Goal: Task Accomplishment & Management: Use online tool/utility

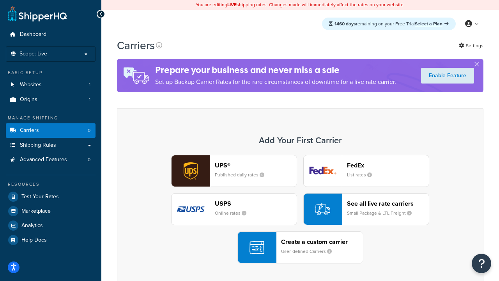
click at [300, 209] on div "UPS® Published daily rates FedEx List rates USPS Online rates See all live rate…" at bounding box center [300, 209] width 350 height 108
click at [388, 165] on header "FedEx" at bounding box center [388, 164] width 82 height 7
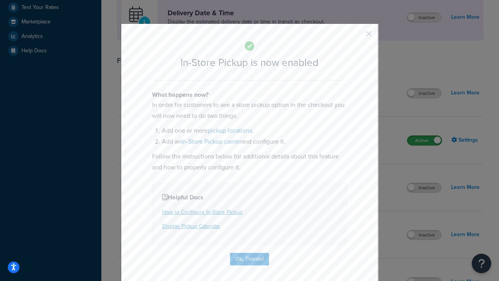
scroll to position [219, 0]
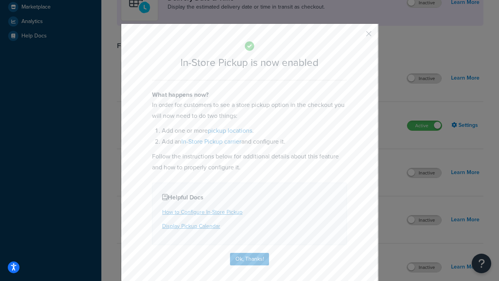
click at [357, 36] on button "button" at bounding box center [357, 36] width 2 height 2
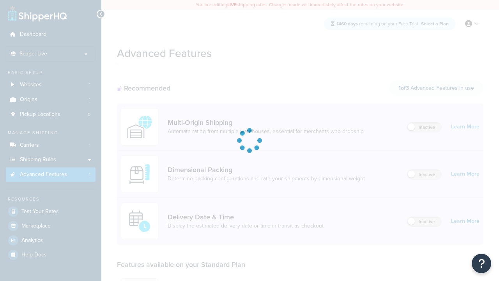
scroll to position [204, 0]
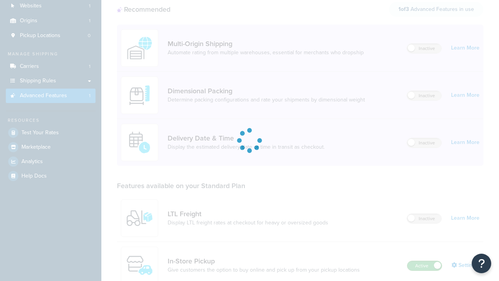
click at [424, 261] on label "Active" at bounding box center [424, 265] width 34 height 9
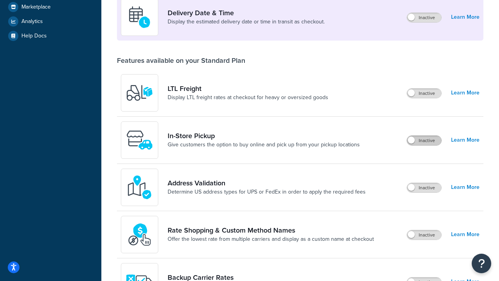
scroll to position [189, 0]
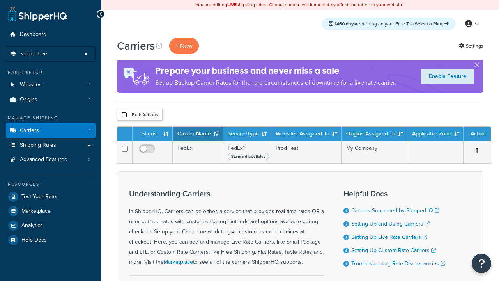
click at [124, 115] on input "checkbox" at bounding box center [124, 115] width 6 height 6
checkbox input "true"
click at [0, 0] on button "Delete" at bounding box center [0, 0] width 0 height 0
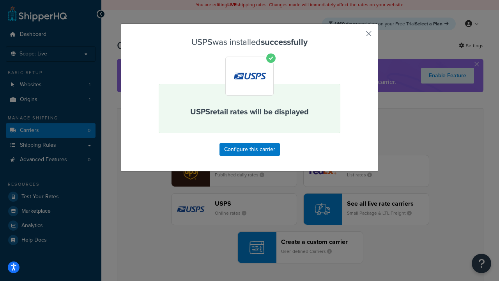
click at [357, 36] on button "button" at bounding box center [357, 36] width 2 height 2
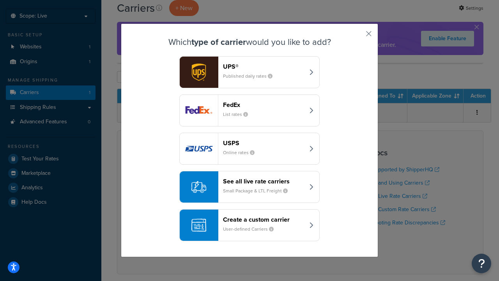
click at [249, 187] on div "See all live rate carriers Small Package & LTL Freight" at bounding box center [263, 186] width 81 height 19
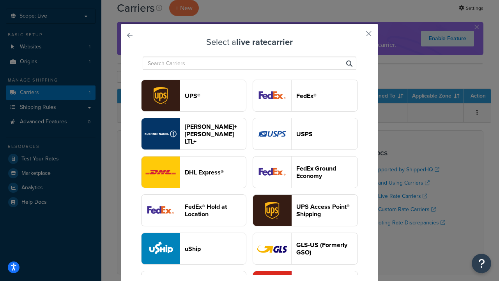
click at [215, 95] on header "UPS®" at bounding box center [215, 95] width 61 height 7
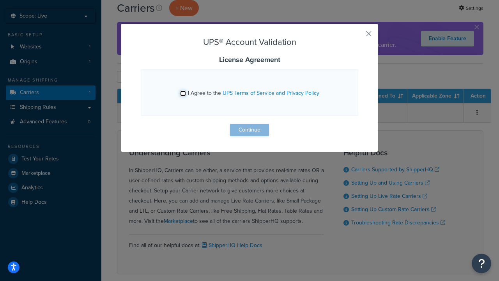
click at [183, 93] on input "I Agree to the UPS Terms of Service and Privacy Policy" at bounding box center [183, 93] width 6 height 6
checkbox input "true"
click at [249, 130] on button "Continue" at bounding box center [249, 130] width 39 height 12
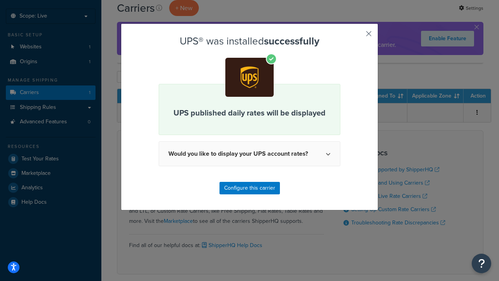
click at [357, 36] on button "button" at bounding box center [357, 36] width 2 height 2
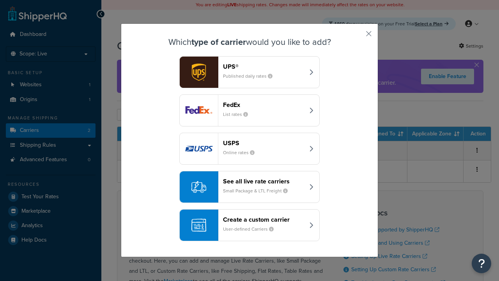
click at [263, 104] on header "FedEx" at bounding box center [263, 104] width 81 height 7
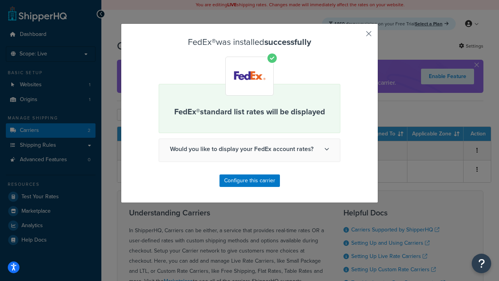
click at [357, 36] on button "button" at bounding box center [357, 36] width 2 height 2
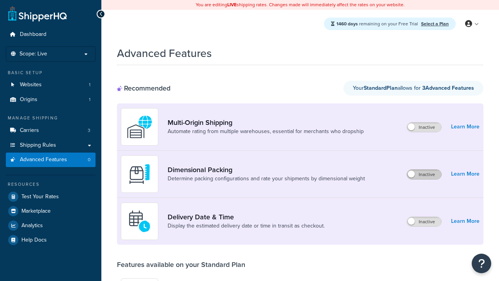
click at [424, 174] on label "Inactive" at bounding box center [424, 174] width 34 height 9
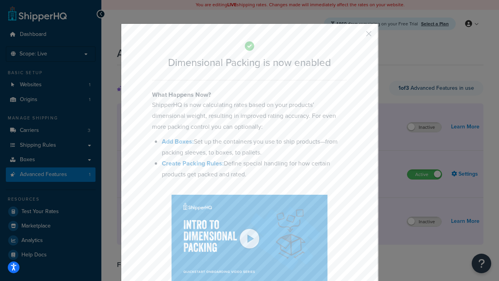
click at [357, 35] on button "button" at bounding box center [357, 36] width 2 height 2
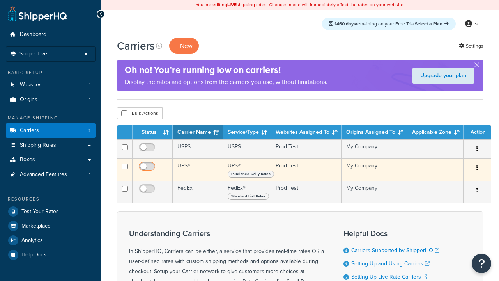
click at [148, 149] on input "checkbox" at bounding box center [147, 149] width 21 height 10
checkbox input "true"
click at [148, 168] on input "checkbox" at bounding box center [147, 168] width 21 height 10
checkbox input "true"
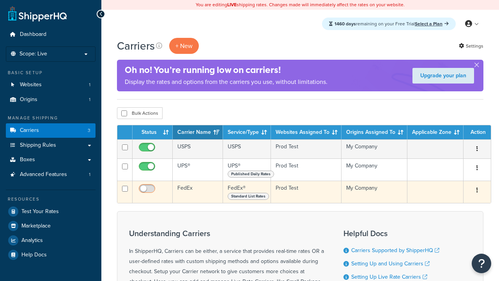
click at [148, 191] on input "checkbox" at bounding box center [147, 191] width 21 height 10
checkbox input "true"
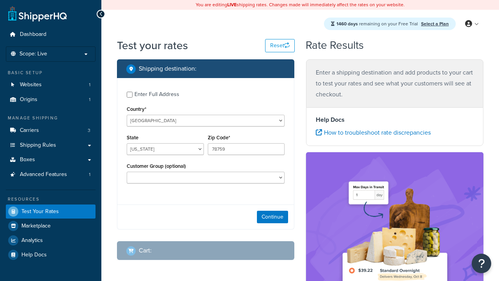
select select "[GEOGRAPHIC_DATA]"
click at [272, 217] on button "Continue" at bounding box center [272, 216] width 31 height 12
type input "78628"
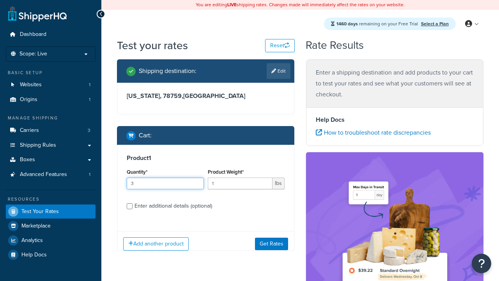
type input "3"
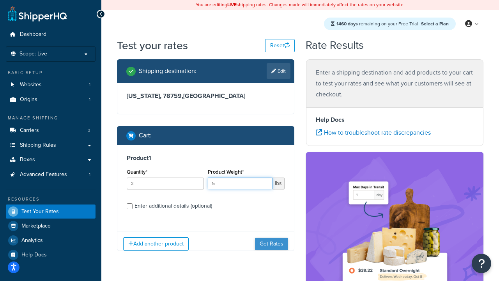
type input "5"
click at [271, 243] on button "Get Rates" at bounding box center [271, 243] width 33 height 12
